Goal: Task Accomplishment & Management: Manage account settings

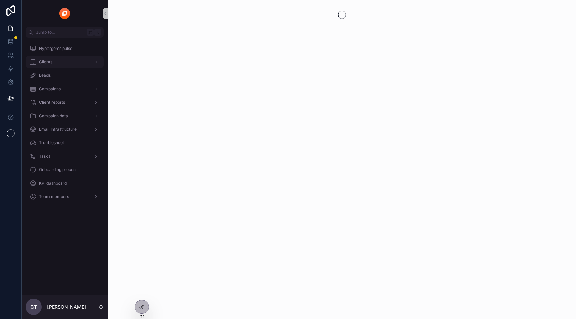
click at [42, 63] on span "Clients" at bounding box center [45, 61] width 13 height 5
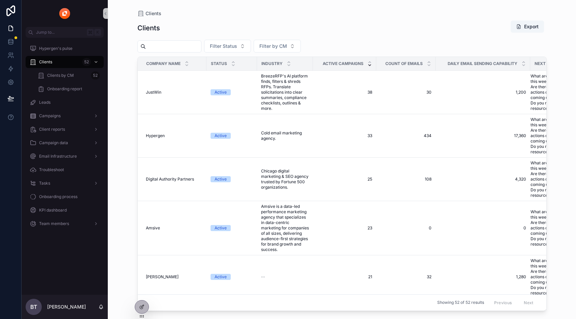
click at [182, 43] on input "scrollable content" at bounding box center [173, 46] width 55 height 9
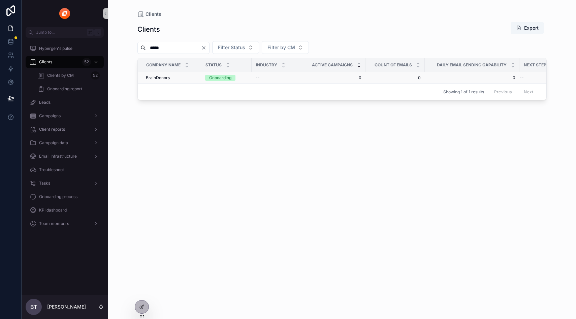
type input "*****"
click at [176, 76] on div "BrainDonors BrainDonors" at bounding box center [171, 77] width 51 height 5
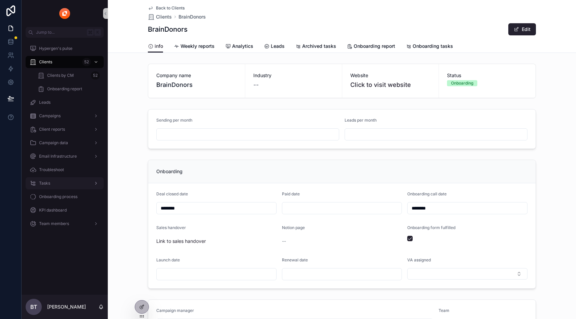
click at [97, 182] on icon "scrollable content" at bounding box center [96, 183] width 5 height 5
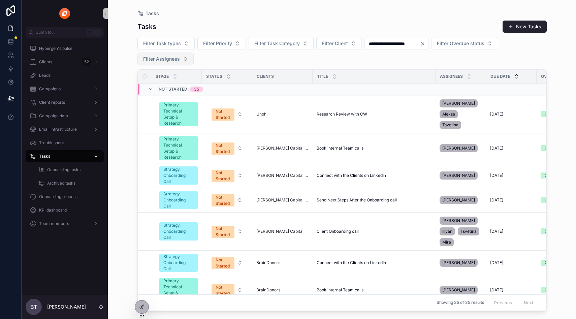
click at [168, 61] on span "Filter Assignees" at bounding box center [161, 59] width 37 height 7
click at [151, 76] on input "**" at bounding box center [168, 73] width 67 height 12
type input "**"
click at [151, 89] on div "[PERSON_NAME]" at bounding box center [165, 86] width 81 height 11
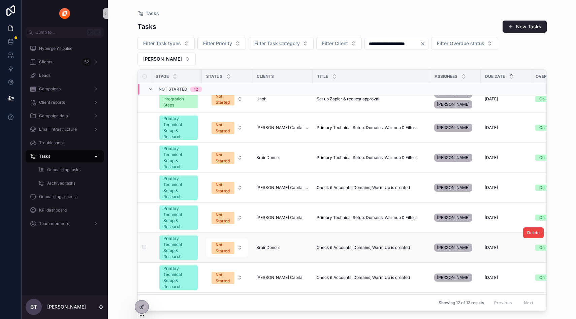
scroll to position [35, 0]
click at [217, 242] on div "Not Started" at bounding box center [223, 248] width 15 height 12
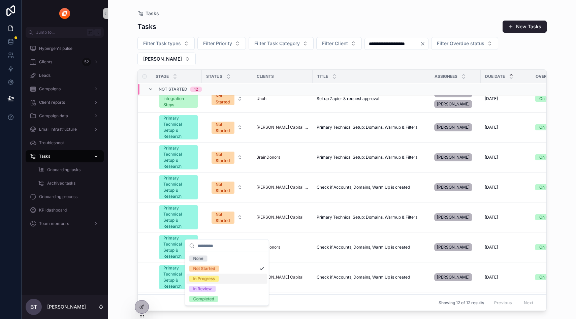
click at [212, 280] on div "In Progress" at bounding box center [204, 279] width 22 height 6
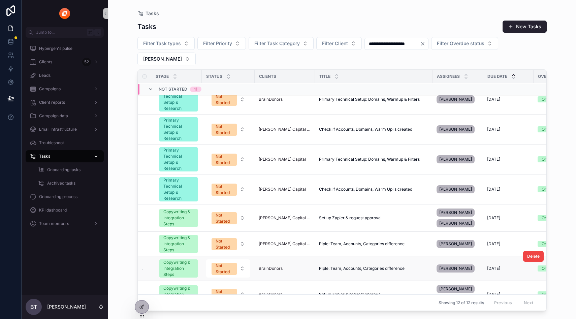
scroll to position [27, 0]
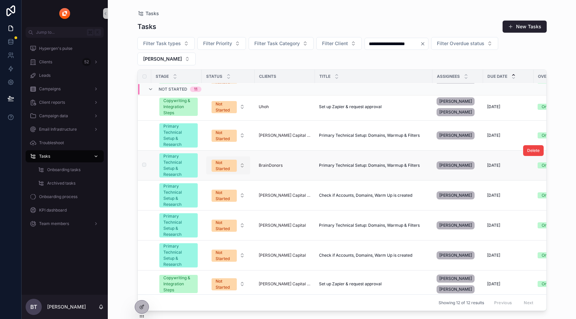
click at [219, 160] on div "Not Started" at bounding box center [224, 166] width 17 height 12
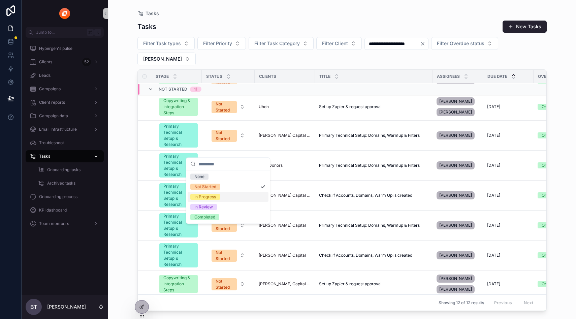
click at [207, 195] on div "In Progress" at bounding box center [205, 197] width 22 height 6
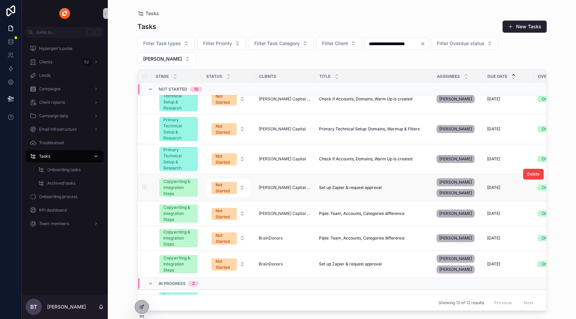
scroll to position [142, 0]
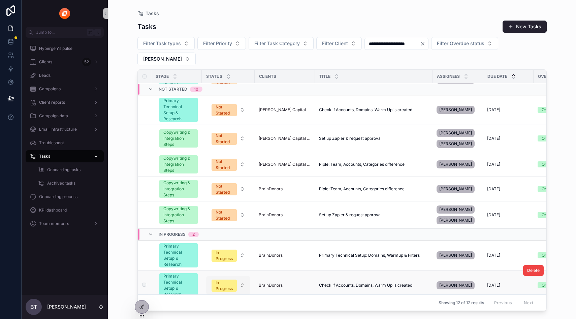
click at [213, 280] on span "In Progress" at bounding box center [224, 286] width 25 height 12
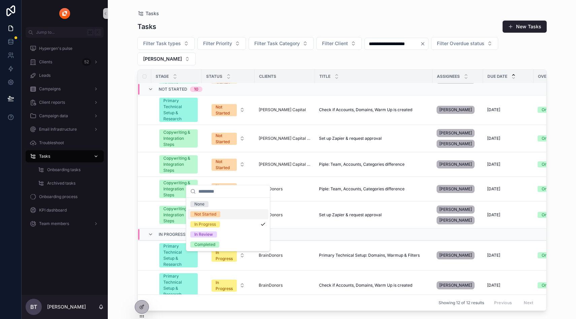
click at [215, 215] on div "Not Started" at bounding box center [205, 214] width 22 height 6
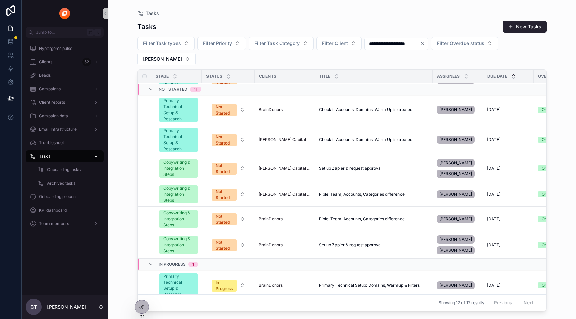
click at [173, 301] on span "In Review" at bounding box center [169, 303] width 21 height 5
click at [173, 304] on span "In Review" at bounding box center [169, 306] width 21 height 5
